Goal: Task Accomplishment & Management: Use online tool/utility

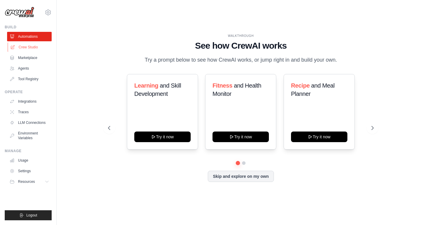
click at [28, 46] on link "Crew Studio" at bounding box center [30, 46] width 45 height 9
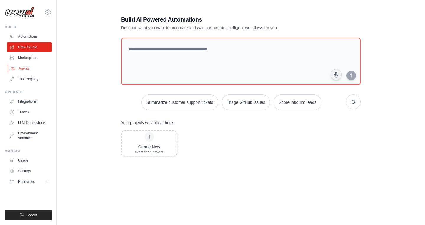
click at [32, 67] on link "Agents" at bounding box center [30, 68] width 45 height 9
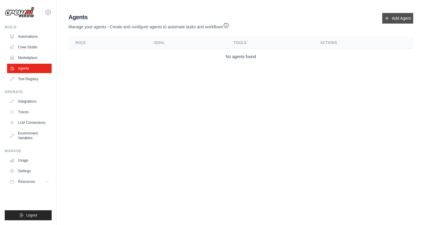
click at [391, 17] on link "Add Agent" at bounding box center [397, 18] width 31 height 11
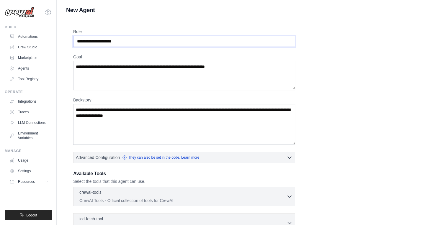
click at [121, 41] on input "Role" at bounding box center [184, 41] width 222 height 11
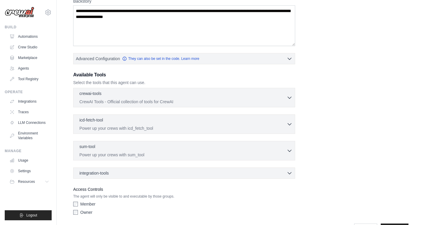
scroll to position [101, 0]
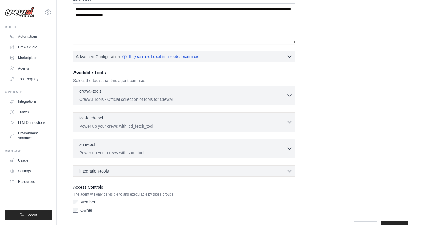
click at [138, 95] on div "crewai-tools 0 selected" at bounding box center [182, 91] width 207 height 7
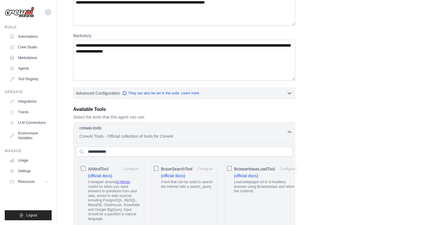
scroll to position [0, 0]
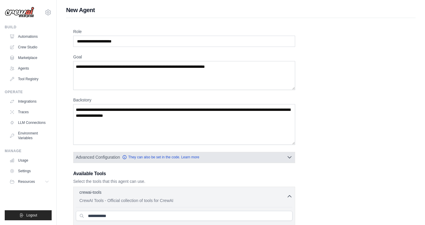
click at [211, 155] on button "Advanced Configuration They can also be set in the code. Learn more" at bounding box center [183, 157] width 221 height 11
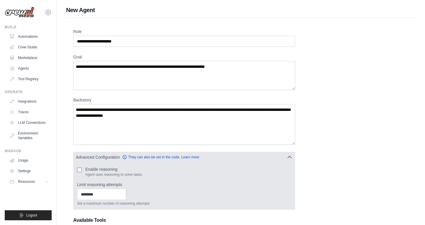
click at [211, 155] on button "Advanced Configuration They can also be set in the code. Learn more" at bounding box center [183, 157] width 221 height 11
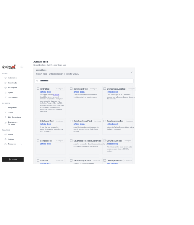
scroll to position [42, 0]
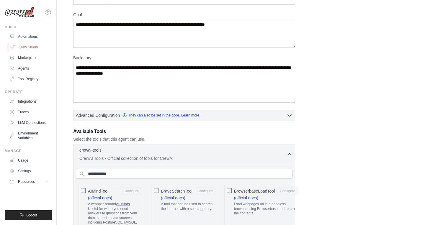
click at [34, 48] on link "Crew Studio" at bounding box center [30, 46] width 45 height 9
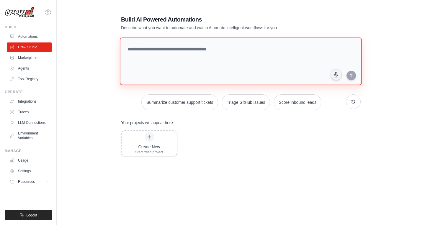
click at [187, 61] on textarea at bounding box center [241, 61] width 242 height 48
click at [212, 52] on textarea at bounding box center [241, 61] width 242 height 48
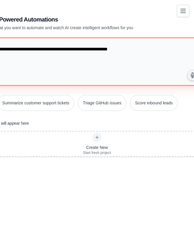
click at [98, 46] on textarea "**********" at bounding box center [98, 61] width 244 height 48
click at [175, 52] on textarea "**********" at bounding box center [98, 61] width 244 height 48
paste textarea "**********"
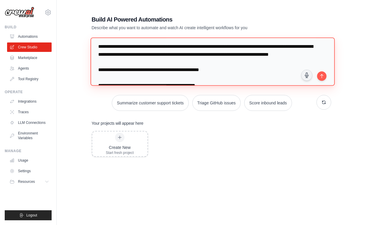
scroll to position [0, 0]
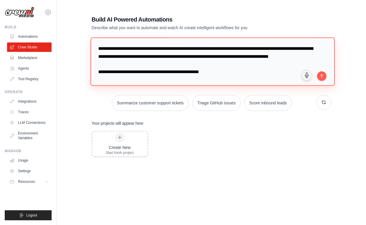
click at [172, 56] on textarea "**********" at bounding box center [212, 61] width 244 height 48
type textarea "**********"
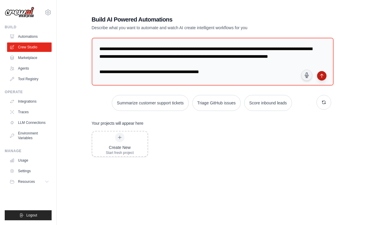
click at [320, 73] on icon "submit" at bounding box center [322, 75] width 5 height 5
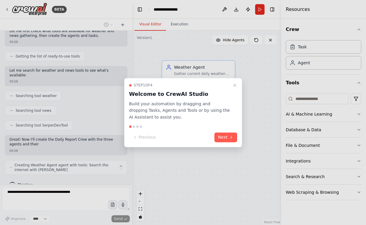
scroll to position [86, 0]
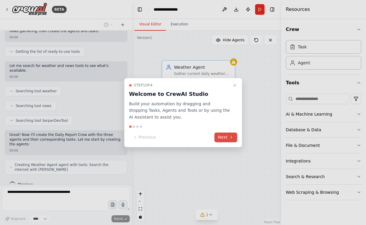
click at [222, 137] on button "Next" at bounding box center [226, 138] width 23 height 10
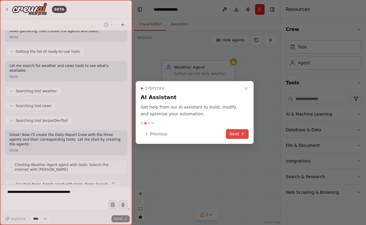
scroll to position [101, 0]
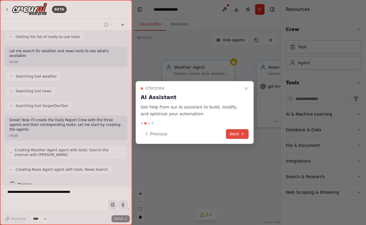
click at [238, 133] on button "Next" at bounding box center [237, 134] width 23 height 10
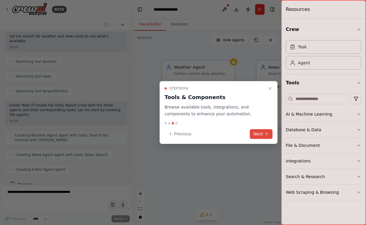
scroll to position [151, 0]
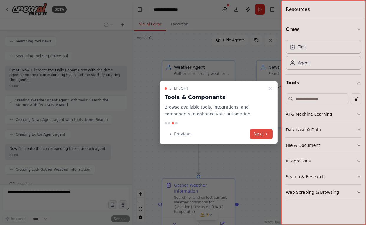
click at [259, 135] on button "Next" at bounding box center [261, 134] width 23 height 10
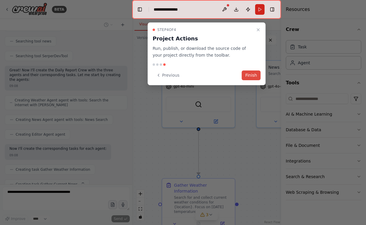
scroll to position [166, 0]
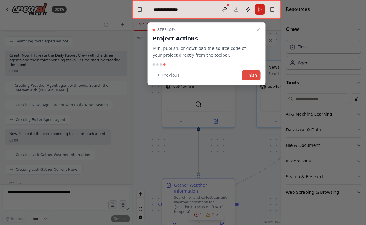
click at [249, 75] on button "Finish" at bounding box center [251, 76] width 19 height 10
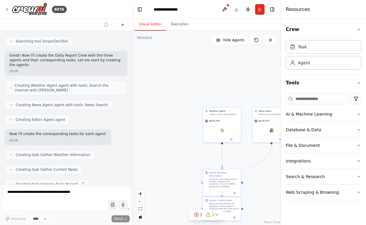
scroll to position [181, 0]
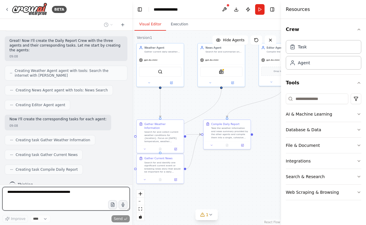
drag, startPoint x: 248, startPoint y: 159, endPoint x: 195, endPoint y: 107, distance: 74.3
click at [195, 107] on div ".deletable-edge-delete-btn { width: 20px; height: 20px; border: 0px solid #ffff…" at bounding box center [206, 128] width 149 height 194
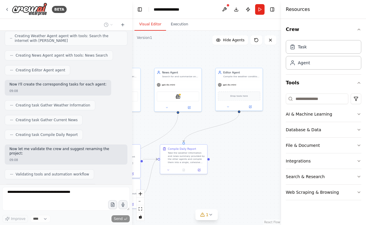
scroll to position [230, 0]
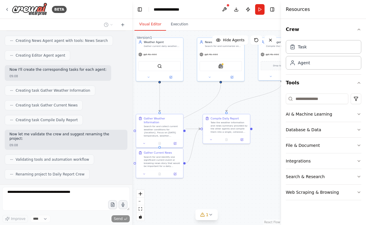
drag, startPoint x: 259, startPoint y: 114, endPoint x: 256, endPoint y: 109, distance: 6.5
click at [256, 109] on div ".deletable-edge-delete-btn { width: 20px; height: 20px; border: 0px solid #ffff…" at bounding box center [206, 128] width 149 height 194
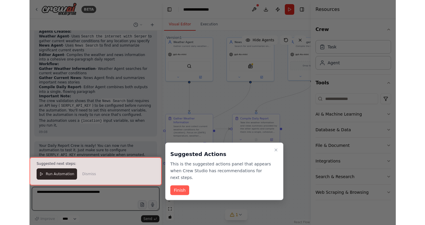
scroll to position [402, 0]
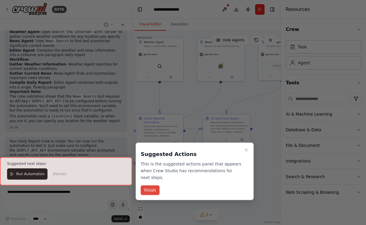
click at [150, 191] on button "Finish" at bounding box center [150, 191] width 19 height 10
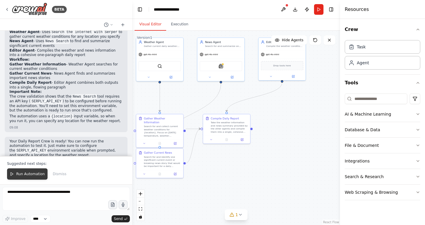
click at [30, 176] on span "Run Automation" at bounding box center [30, 174] width 29 height 5
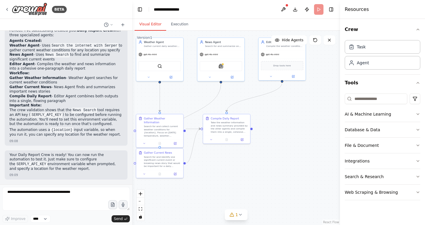
scroll to position [374, 0]
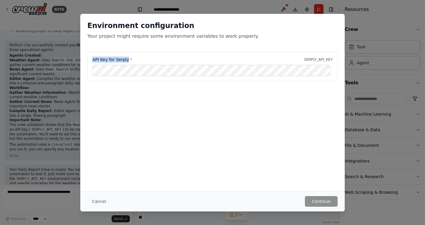
drag, startPoint x: 128, startPoint y: 59, endPoint x: 82, endPoint y: 59, distance: 45.7
click at [82, 59] on div "API Key for Serply * SERPLY_API_KEY" at bounding box center [212, 70] width 264 height 37
click at [172, 108] on div "API Key for Serply * SERPLY_API_KEY" at bounding box center [212, 81] width 264 height 59
drag, startPoint x: 128, startPoint y: 60, endPoint x: 63, endPoint y: 62, distance: 65.2
click at [80, 62] on div "API Key for Serply * SERPLY_API_KEY" at bounding box center [212, 81] width 264 height 59
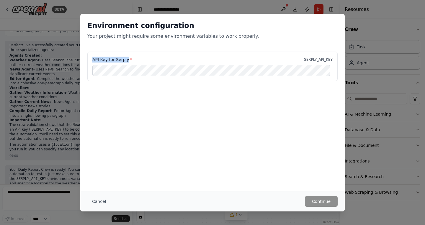
copy label "API Key for Serply"
click at [176, 56] on div "API Key for Serply * SERPLY_API_KEY" at bounding box center [212, 67] width 250 height 30
click at [99, 201] on button "Cancel" at bounding box center [98, 201] width 23 height 11
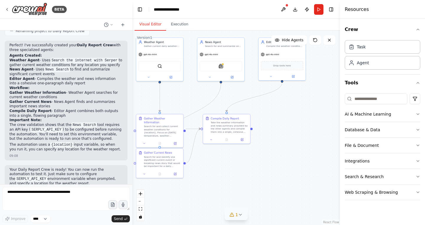
click at [241, 214] on icon at bounding box center [240, 214] width 5 height 5
click at [276, 197] on button at bounding box center [278, 195] width 10 height 7
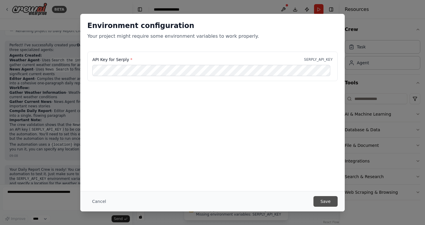
click at [318, 200] on button "Save" at bounding box center [325, 201] width 24 height 11
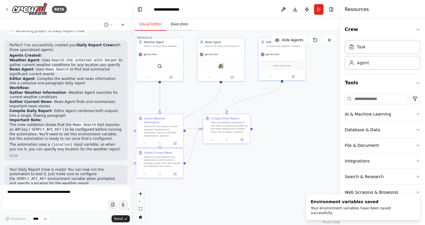
click at [182, 26] on button "Execution" at bounding box center [179, 24] width 27 height 12
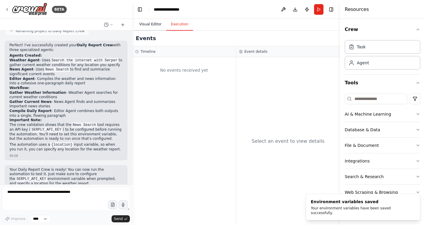
click at [151, 24] on button "Visual Editor" at bounding box center [151, 24] width 32 height 12
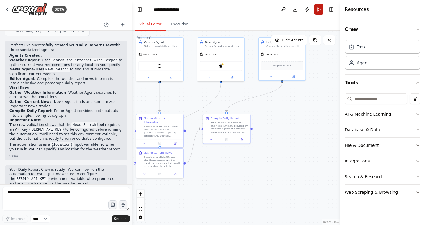
click at [317, 7] on button "Run" at bounding box center [318, 9] width 9 height 11
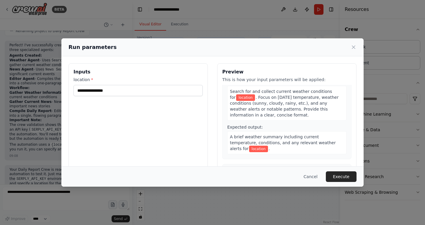
scroll to position [0, 0]
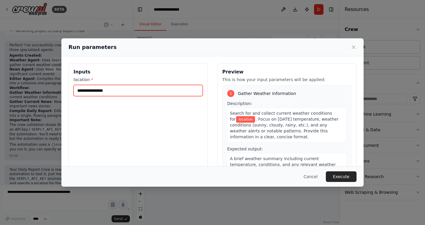
click at [120, 91] on input "location *" at bounding box center [137, 90] width 129 height 11
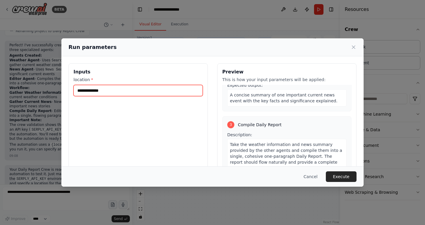
scroll to position [179, 0]
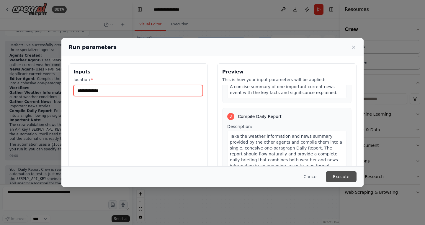
type input "**********"
click at [338, 181] on button "Execute" at bounding box center [341, 176] width 31 height 11
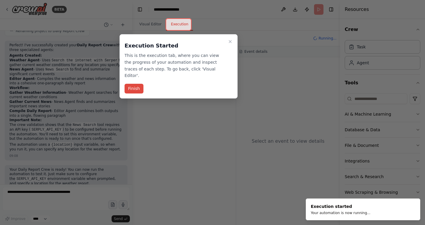
click at [132, 84] on button "Finish" at bounding box center [134, 89] width 19 height 10
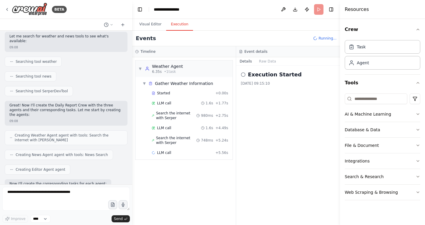
scroll to position [374, 0]
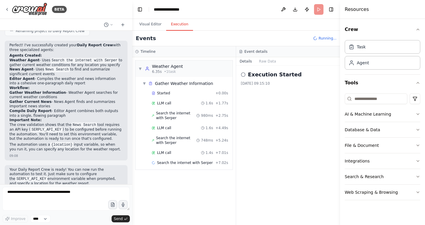
click at [132, 10] on div at bounding box center [131, 112] width 2 height 225
click at [140, 10] on button "Toggle Left Sidebar" at bounding box center [140, 9] width 8 height 8
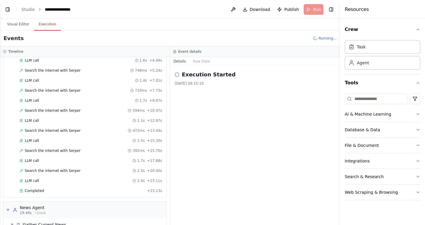
scroll to position [96, 0]
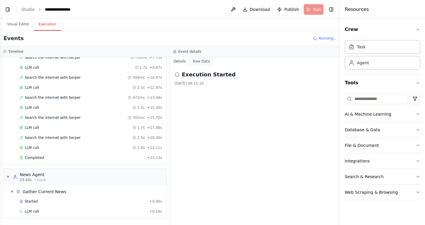
click at [204, 60] on button "Raw Data" at bounding box center [201, 61] width 24 height 8
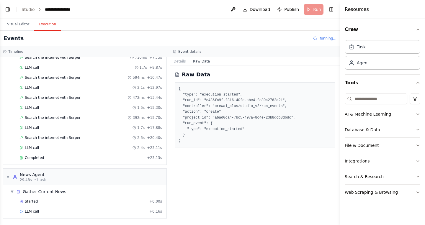
scroll to position [106, 0]
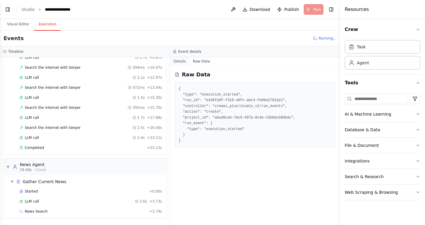
click at [177, 62] on button "Details" at bounding box center [179, 61] width 19 height 8
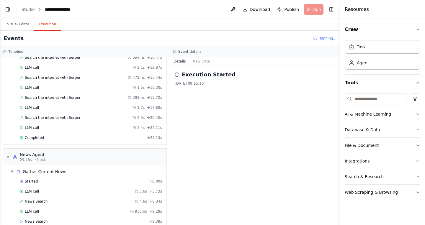
scroll to position [126, 0]
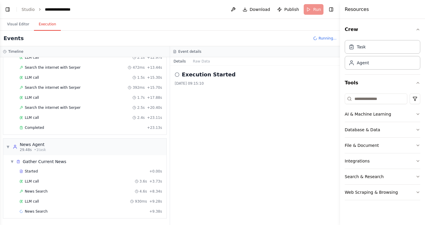
click at [323, 102] on div "Execution Started 19/09/2025 09:15:10" at bounding box center [255, 145] width 170 height 159
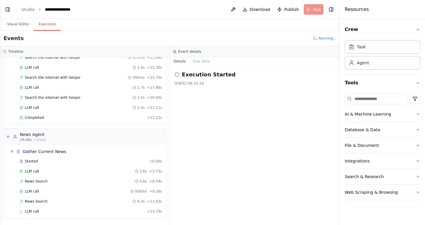
click at [334, 11] on button "Toggle Right Sidebar" at bounding box center [331, 9] width 8 height 8
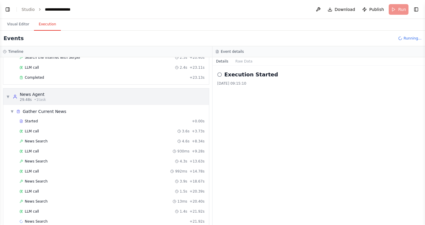
scroll to position [186, 0]
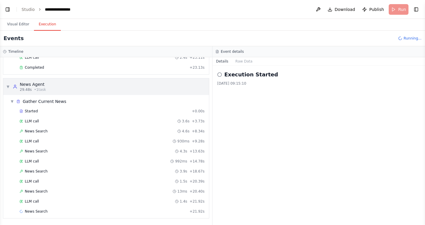
click at [10, 85] on div "▼ News Agent 29.48s • 1 task" at bounding box center [26, 86] width 40 height 11
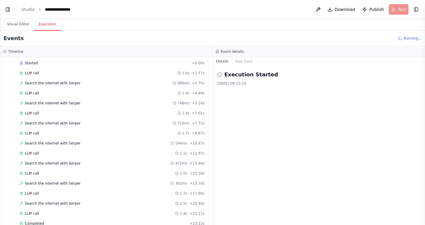
scroll to position [0, 0]
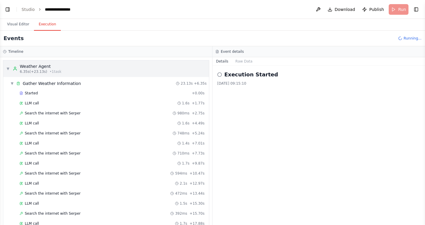
click at [9, 67] on span "▼" at bounding box center [8, 68] width 4 height 5
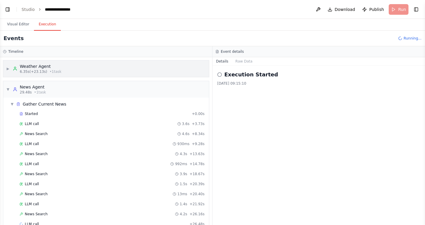
click at [7, 71] on div "▶ Weather Agent 6.35s (+23.13s) • 1 task" at bounding box center [33, 68] width 55 height 11
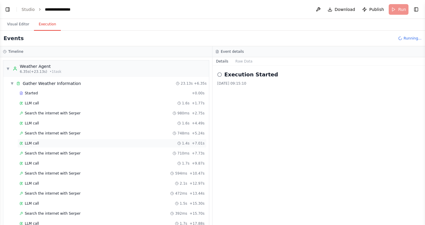
scroll to position [196, 0]
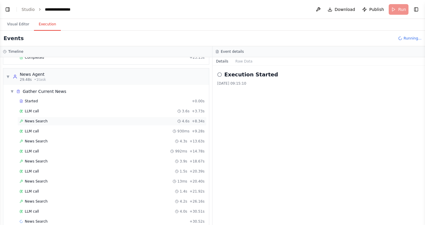
click at [31, 121] on span "News Search" at bounding box center [36, 121] width 23 height 5
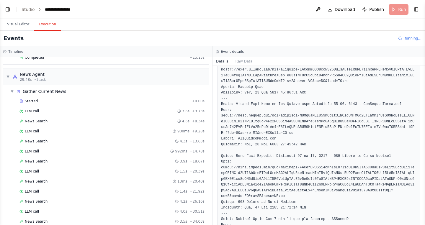
scroll to position [0, 0]
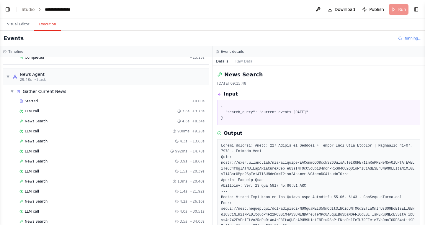
click at [228, 61] on button "Details" at bounding box center [221, 61] width 19 height 8
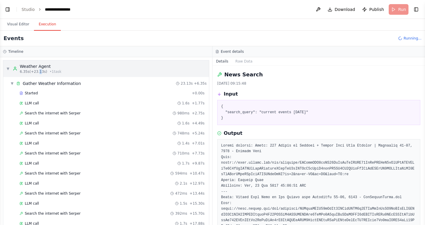
click at [38, 69] on span "6.35s (+23.13s)" at bounding box center [33, 71] width 27 height 5
click at [249, 63] on button "Raw Data" at bounding box center [244, 61] width 24 height 8
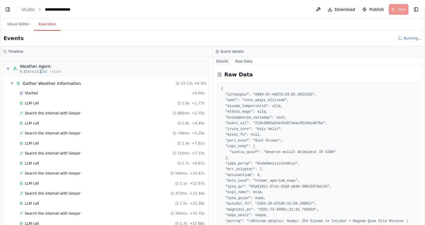
click at [223, 61] on button "Details" at bounding box center [221, 61] width 19 height 8
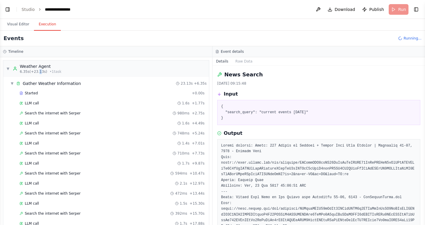
click at [223, 61] on button "Details" at bounding box center [221, 61] width 19 height 8
click at [225, 53] on h3 "Event details" at bounding box center [232, 51] width 23 height 5
click at [9, 68] on span "▼" at bounding box center [8, 68] width 4 height 5
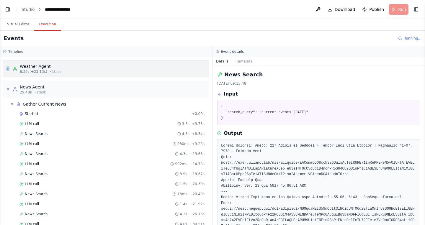
click at [9, 68] on span "▶" at bounding box center [8, 68] width 4 height 5
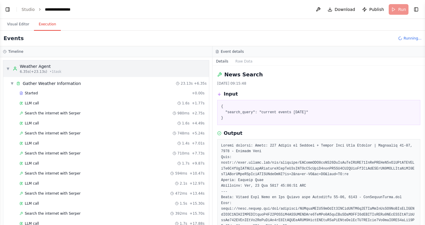
click at [9, 68] on span "▼" at bounding box center [8, 68] width 4 height 5
click at [366, 38] on span "Running..." at bounding box center [412, 38] width 18 height 5
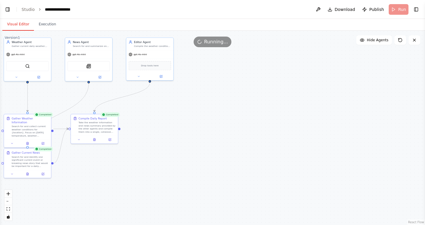
click at [19, 26] on button "Visual Editor" at bounding box center [18, 24] width 32 height 12
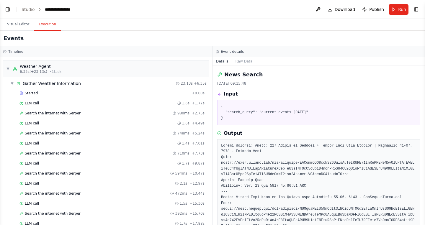
click at [44, 27] on button "Execution" at bounding box center [47, 24] width 27 height 12
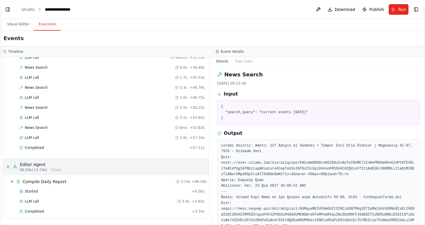
click at [61, 171] on span "• 1 task" at bounding box center [56, 170] width 12 height 5
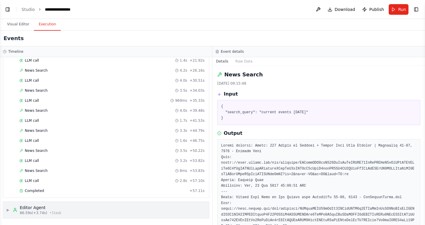
click at [44, 207] on div "Editor Agent" at bounding box center [41, 208] width 42 height 6
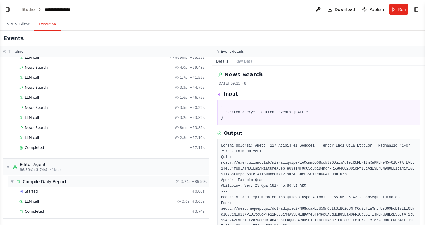
click at [44, 180] on div "Compile Daily Report" at bounding box center [45, 182] width 44 height 6
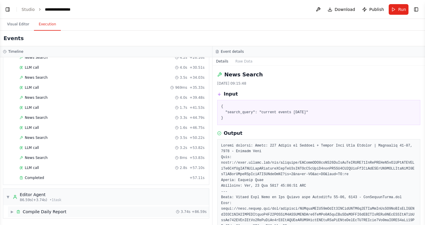
click at [44, 214] on div "Compile Daily Report" at bounding box center [45, 212] width 44 height 6
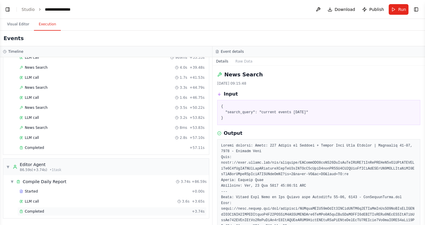
click at [35, 212] on span "Completed" at bounding box center [34, 211] width 19 height 5
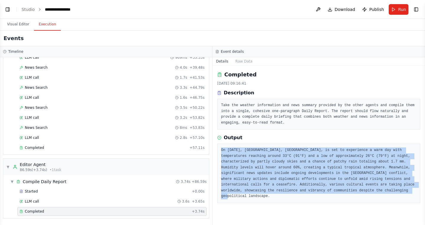
drag, startPoint x: 222, startPoint y: 151, endPoint x: 418, endPoint y: 190, distance: 199.7
click at [366, 190] on div "On September 19, 2025, Taipei, Taiwan, is set to experience a warm day with tem…" at bounding box center [318, 174] width 203 height 60
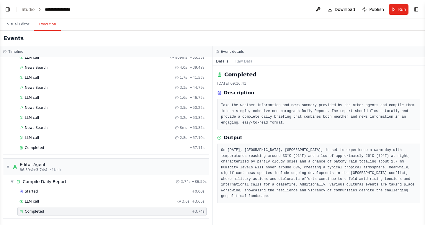
click at [366, 194] on div "On September 19, 2025, Taipei, Taiwan, is set to experience a warm day with tem…" at bounding box center [318, 174] width 203 height 60
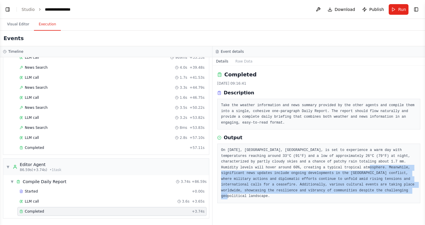
drag, startPoint x: 357, startPoint y: 168, endPoint x: 418, endPoint y: 193, distance: 66.2
click at [366, 193] on div "On September 19, 2025, Taipei, Taiwan, is set to experience a warm day with tem…" at bounding box center [318, 174] width 203 height 60
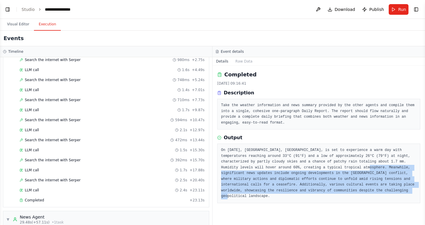
scroll to position [0, 0]
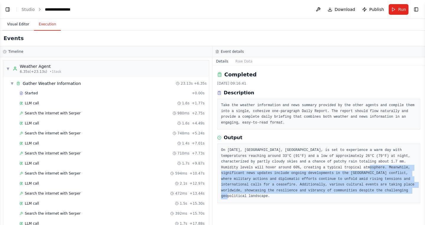
click at [22, 24] on button "Visual Editor" at bounding box center [18, 24] width 32 height 12
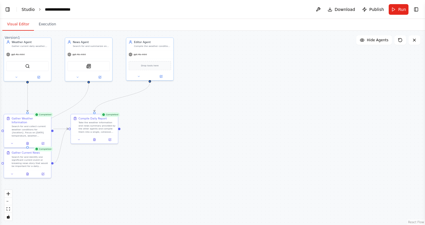
click at [27, 9] on link "Studio" at bounding box center [28, 9] width 13 height 5
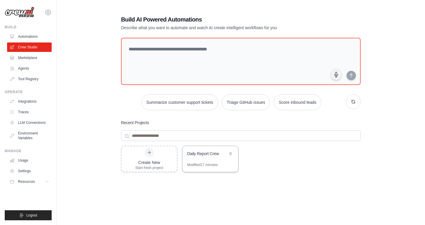
click at [207, 164] on div "Modified 17 minutes" at bounding box center [202, 165] width 31 height 5
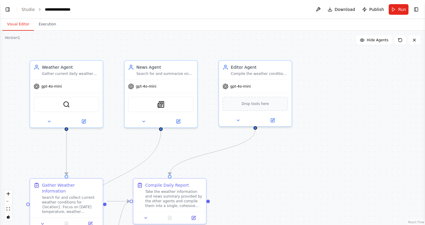
scroll to position [374, 0]
click at [25, 10] on link "Studio" at bounding box center [28, 9] width 13 height 5
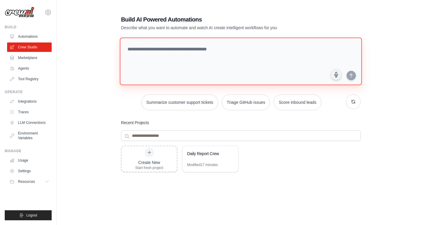
click at [169, 59] on textarea at bounding box center [241, 61] width 242 height 48
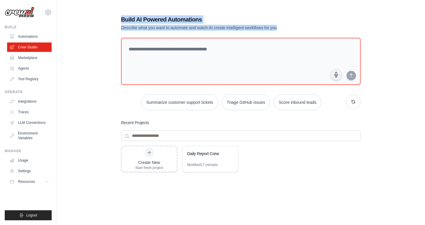
drag, startPoint x: 286, startPoint y: 27, endPoint x: 93, endPoint y: 10, distance: 193.2
click at [93, 10] on div "Build AI Powered Automations Describe what you want to automate and watch AI cr…" at bounding box center [240, 128] width 349 height 244
copy div "Build AI Powered Automations Describe what you want to automate and watch AI cr…"
click at [154, 23] on h1 "Build AI Powered Automations" at bounding box center [220, 19] width 198 height 8
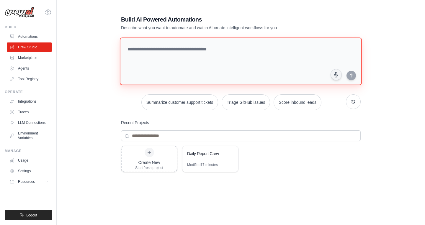
click at [147, 64] on textarea at bounding box center [241, 61] width 242 height 48
paste textarea "**********"
type textarea "**********"
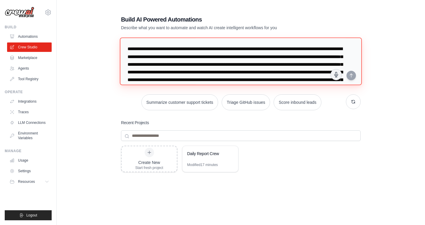
scroll to position [21, 0]
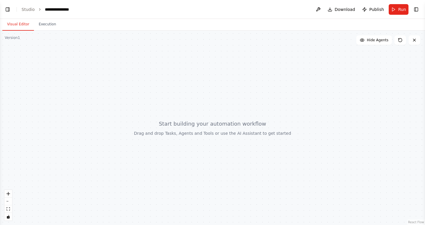
scroll to position [94, 0]
click at [7, 7] on button "Toggle Left Sidebar" at bounding box center [8, 9] width 8 height 8
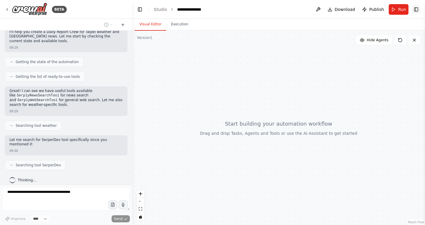
click at [416, 10] on button "Toggle Right Sidebar" at bounding box center [416, 9] width 8 height 8
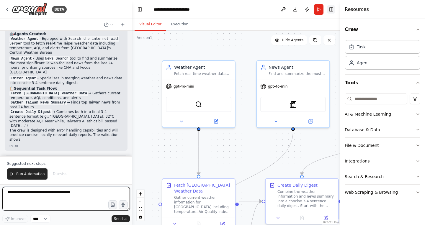
scroll to position [452, 0]
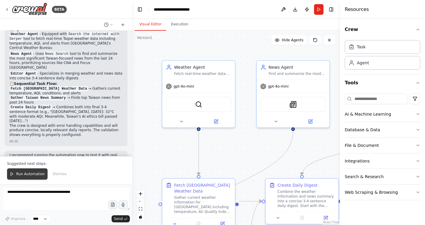
click at [23, 176] on span "Run Automation" at bounding box center [30, 174] width 29 height 5
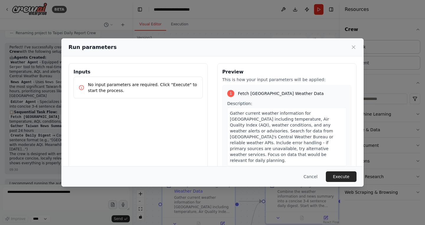
scroll to position [44, 0]
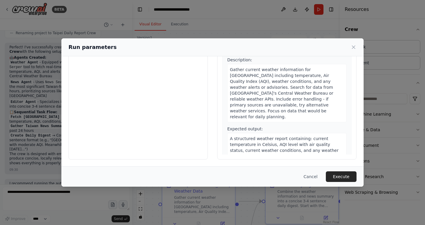
click at [343, 184] on div "Cancel Execute" at bounding box center [212, 176] width 302 height 20
click at [343, 179] on button "Execute" at bounding box center [341, 176] width 31 height 11
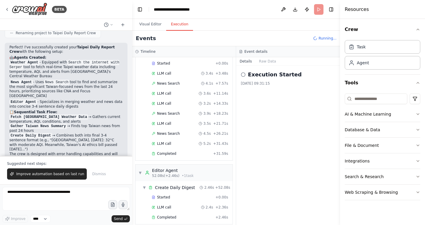
scroll to position [161, 0]
click at [204, 213] on div "Completed + 2.46s" at bounding box center [190, 217] width 81 height 9
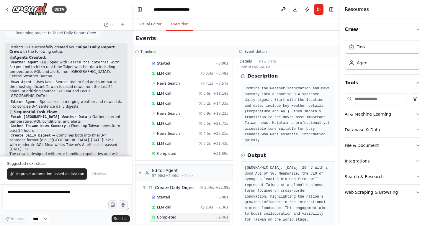
scroll to position [28, 0]
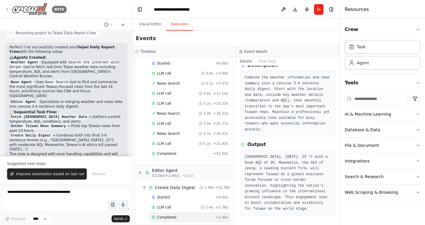
click at [7, 8] on icon at bounding box center [7, 9] width 5 height 5
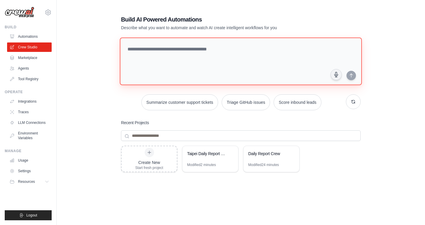
click at [169, 63] on textarea at bounding box center [241, 61] width 242 height 48
paste textarea "**********"
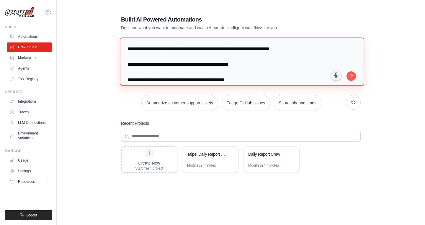
click at [174, 49] on textarea "**********" at bounding box center [242, 61] width 244 height 48
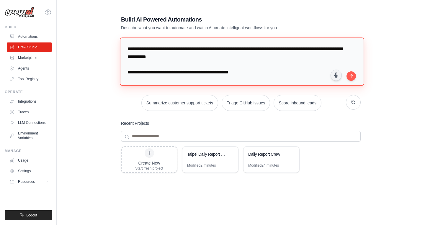
drag, startPoint x: 279, startPoint y: 50, endPoint x: 176, endPoint y: 48, distance: 103.3
click at [176, 48] on textarea "**********" at bounding box center [242, 61] width 244 height 48
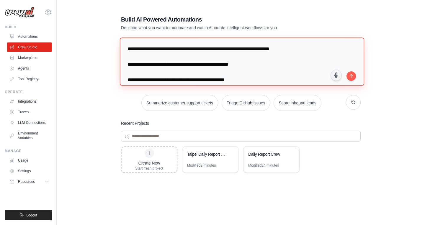
paste textarea "**********"
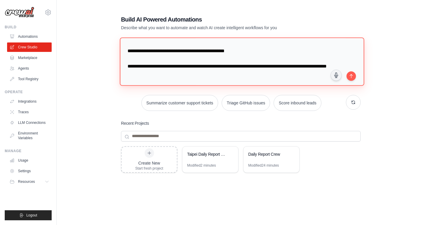
scroll to position [41, 0]
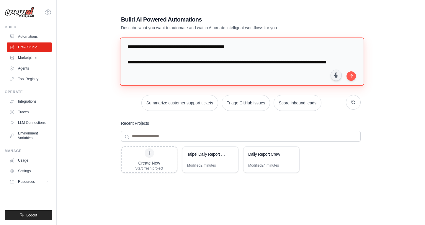
type textarea "**********"
